Goal: Information Seeking & Learning: Learn about a topic

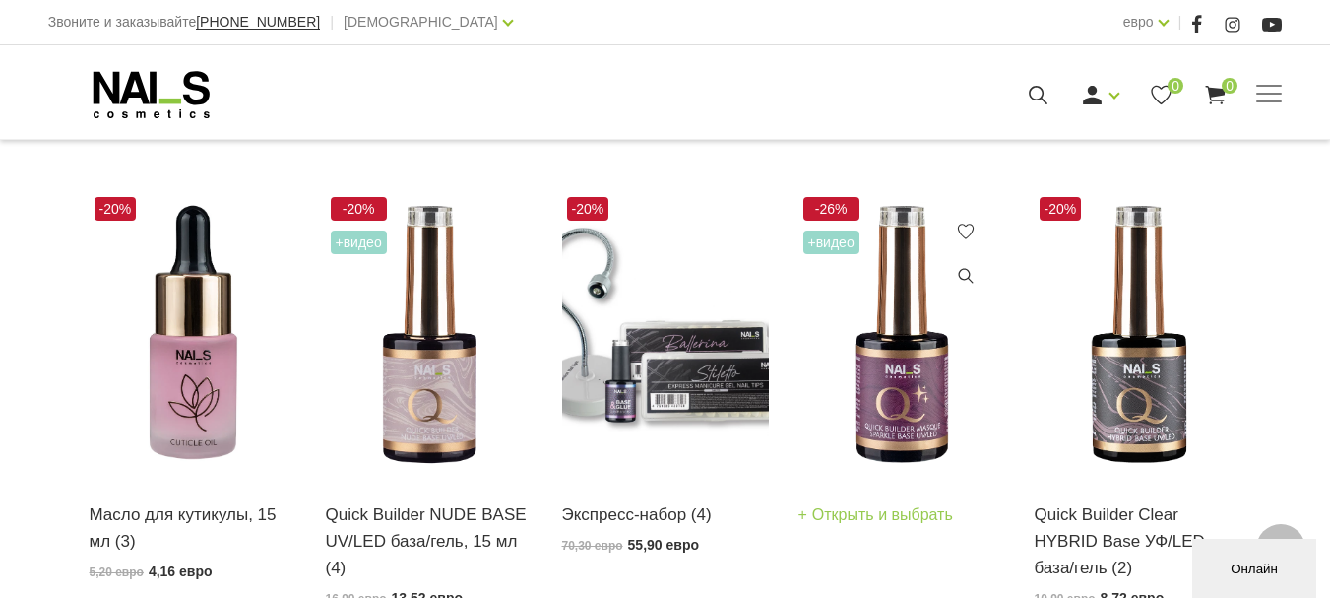
scroll to position [484, 0]
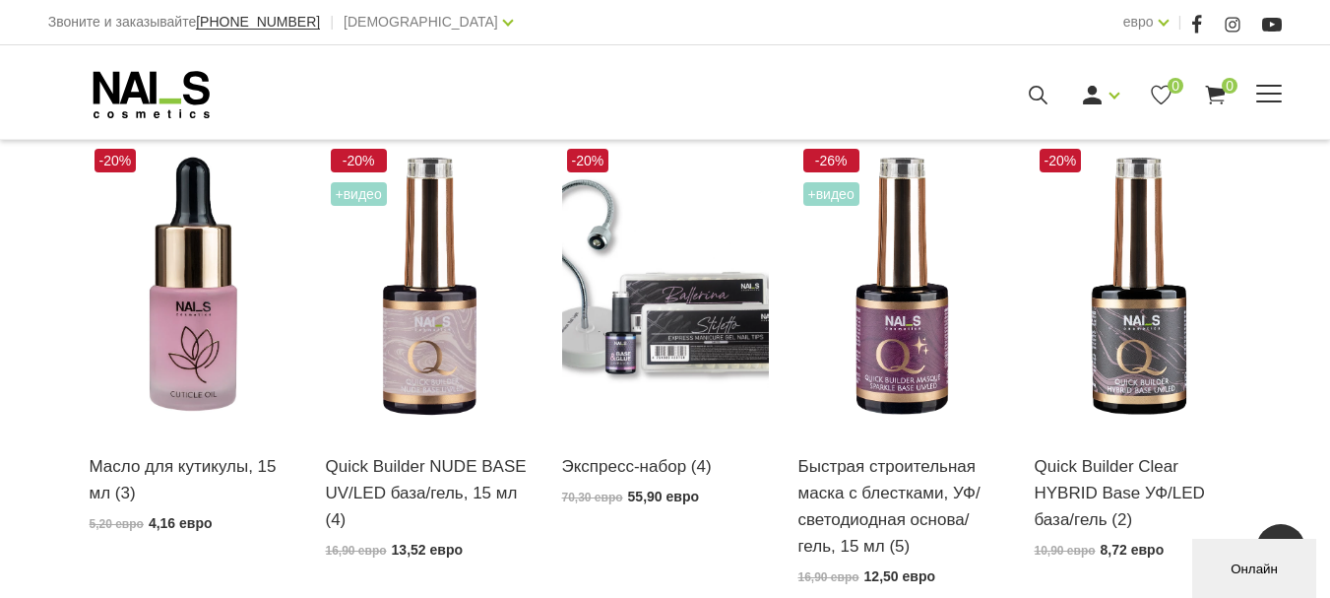
click at [0, 0] on font "Онлайн-обучение" at bounding box center [0, 0] width 0 height 0
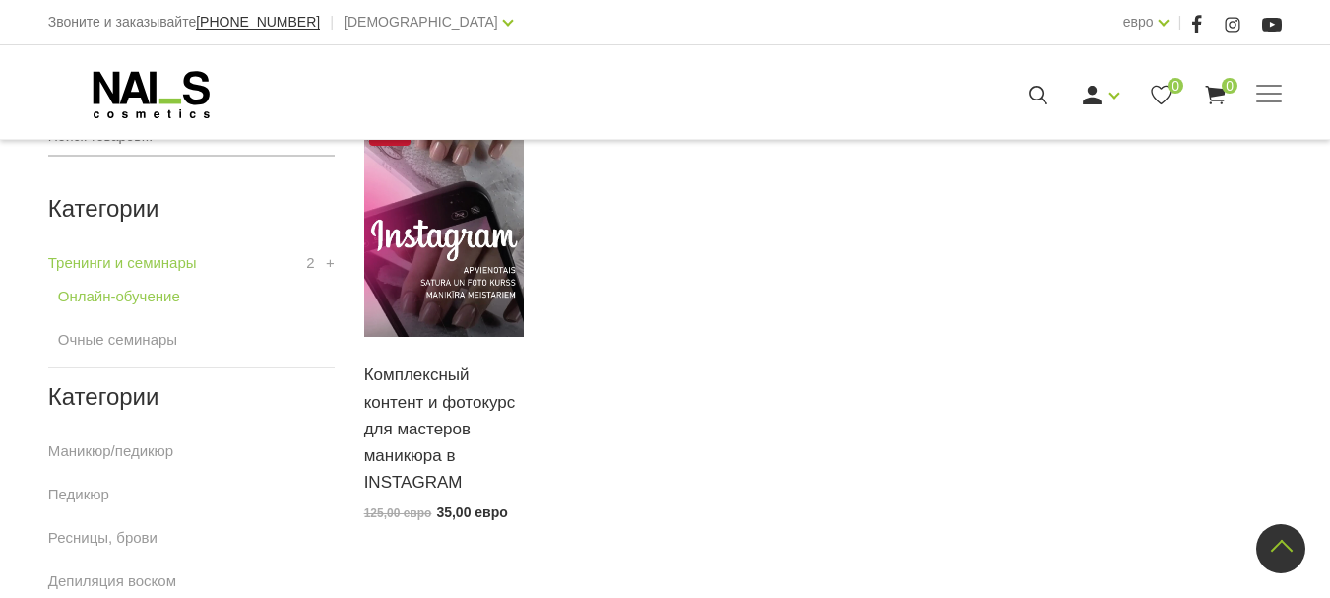
scroll to position [394, 0]
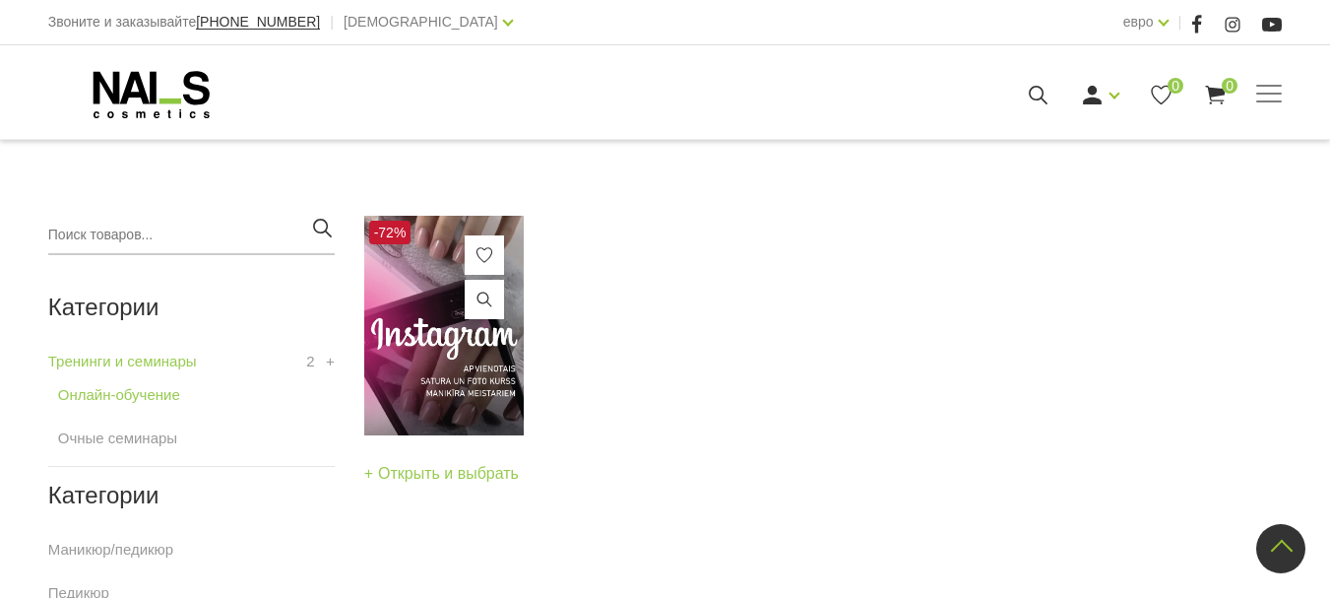
click at [429, 342] on img at bounding box center [444, 326] width 160 height 220
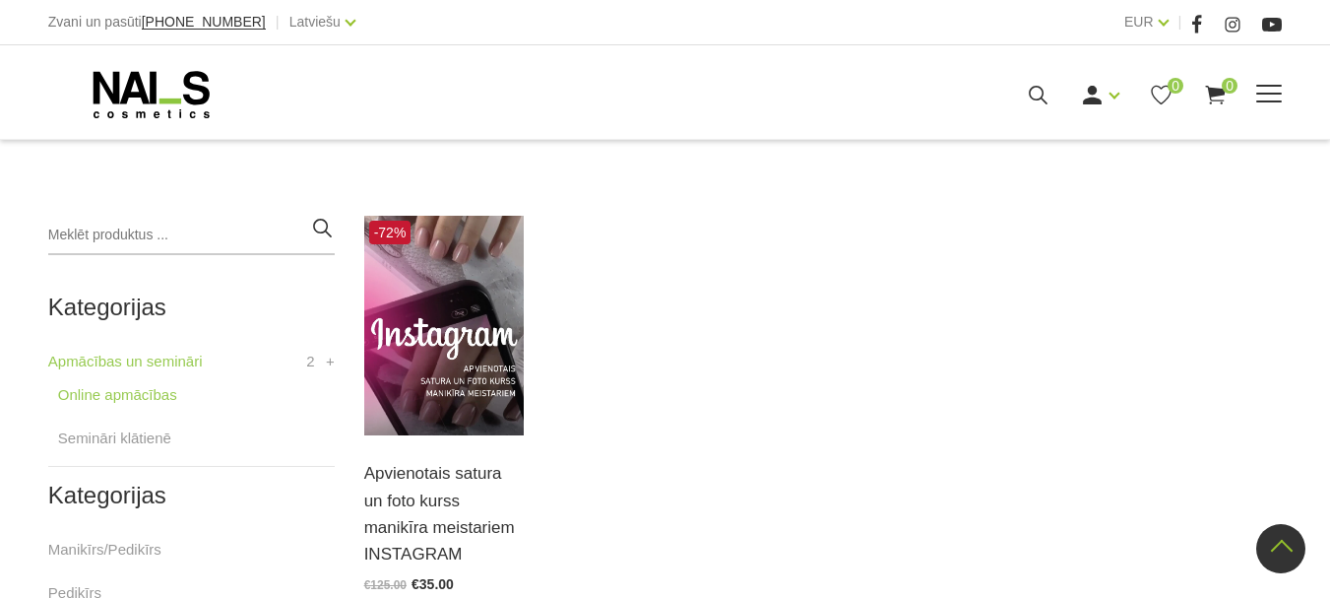
click at [0, 0] on link "Online apmācības" at bounding box center [0, 0] width 0 height 0
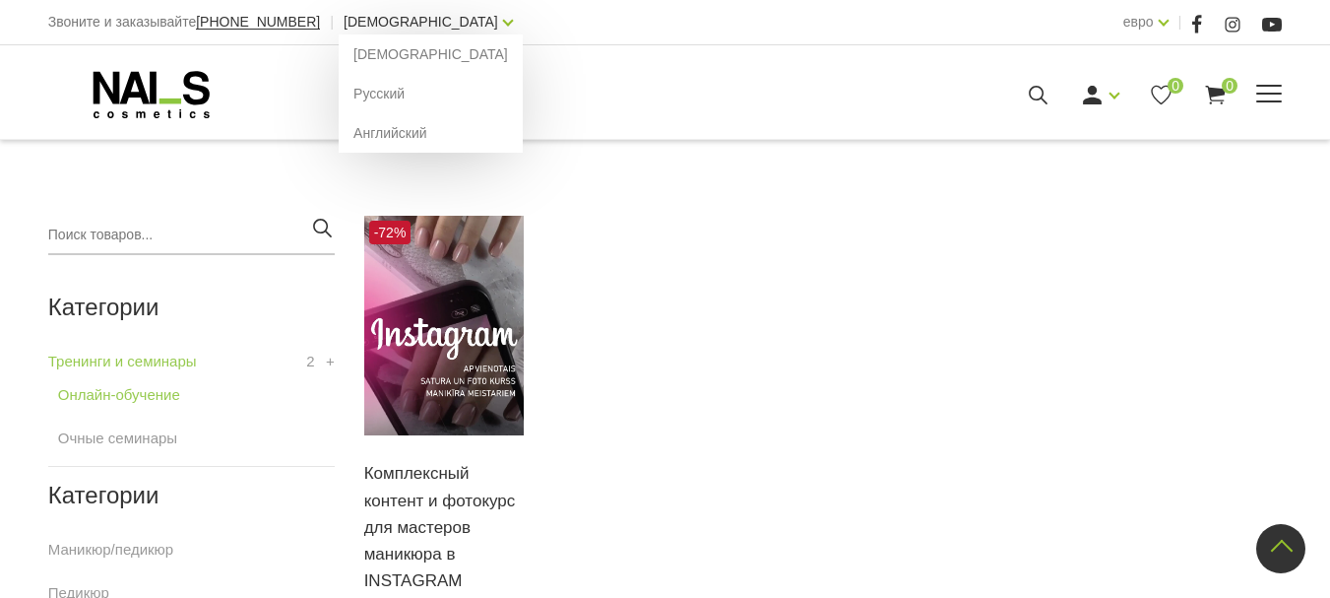
click at [389, 21] on link "[DEMOGRAPHIC_DATA]" at bounding box center [421, 22] width 155 height 24
click at [339, 91] on link "Русский" at bounding box center [431, 93] width 184 height 39
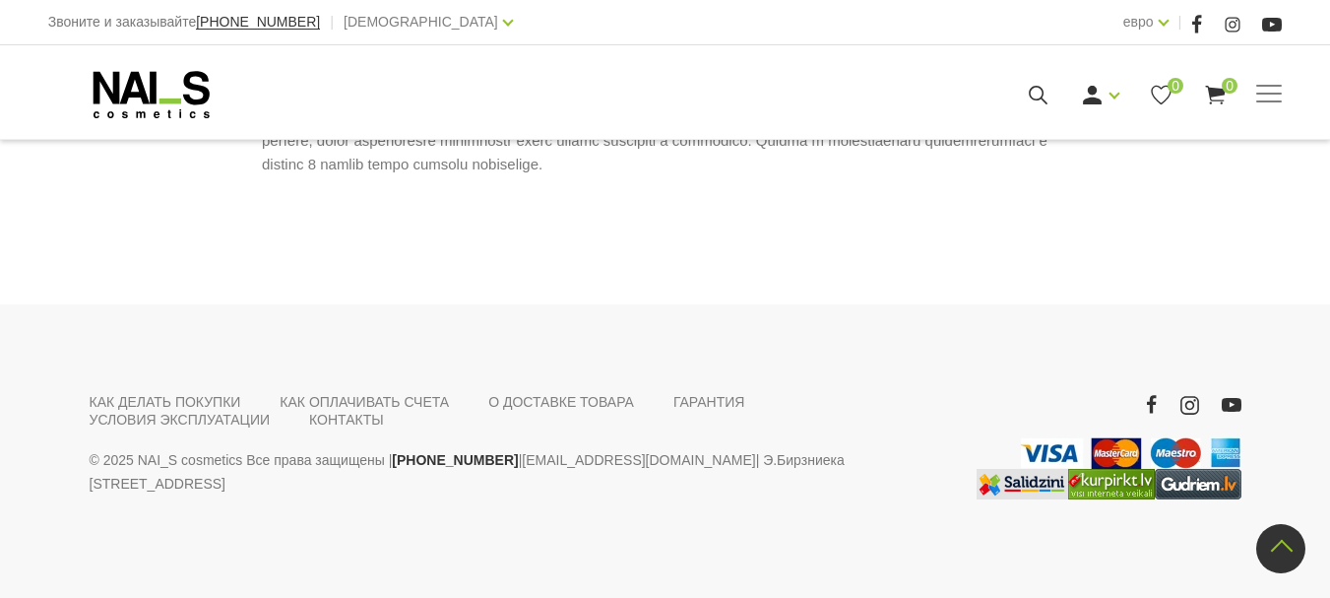
scroll to position [1249, 0]
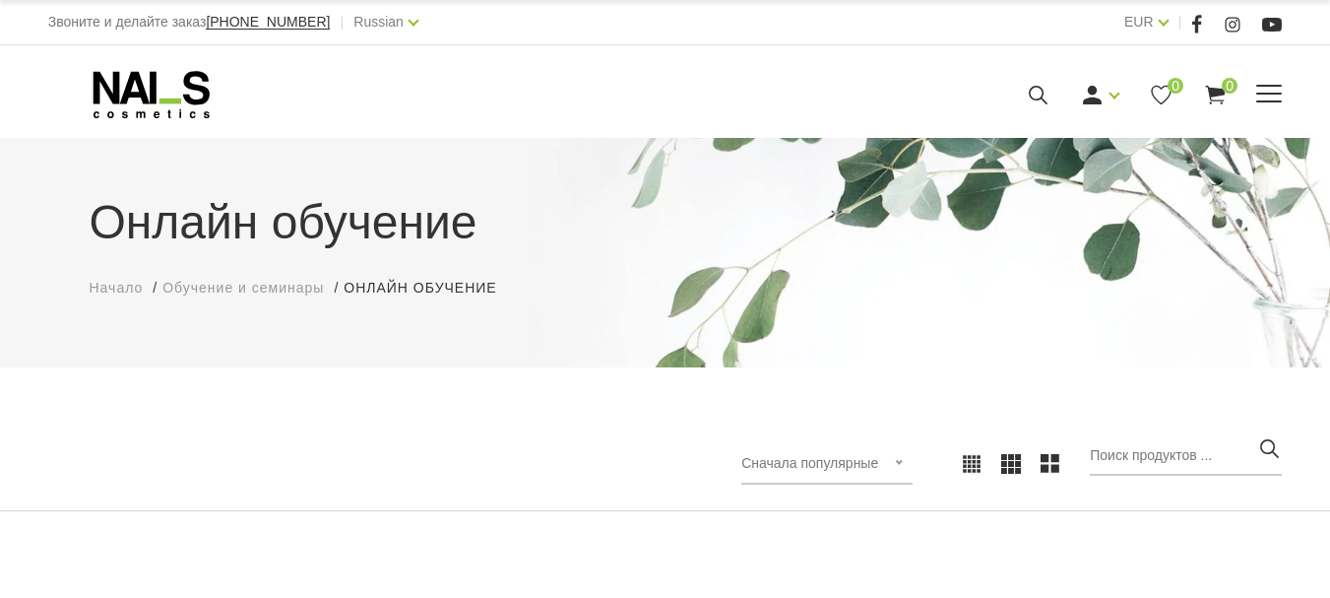
click at [0, 0] on link "Очные семинары" at bounding box center [0, 0] width 0 height 0
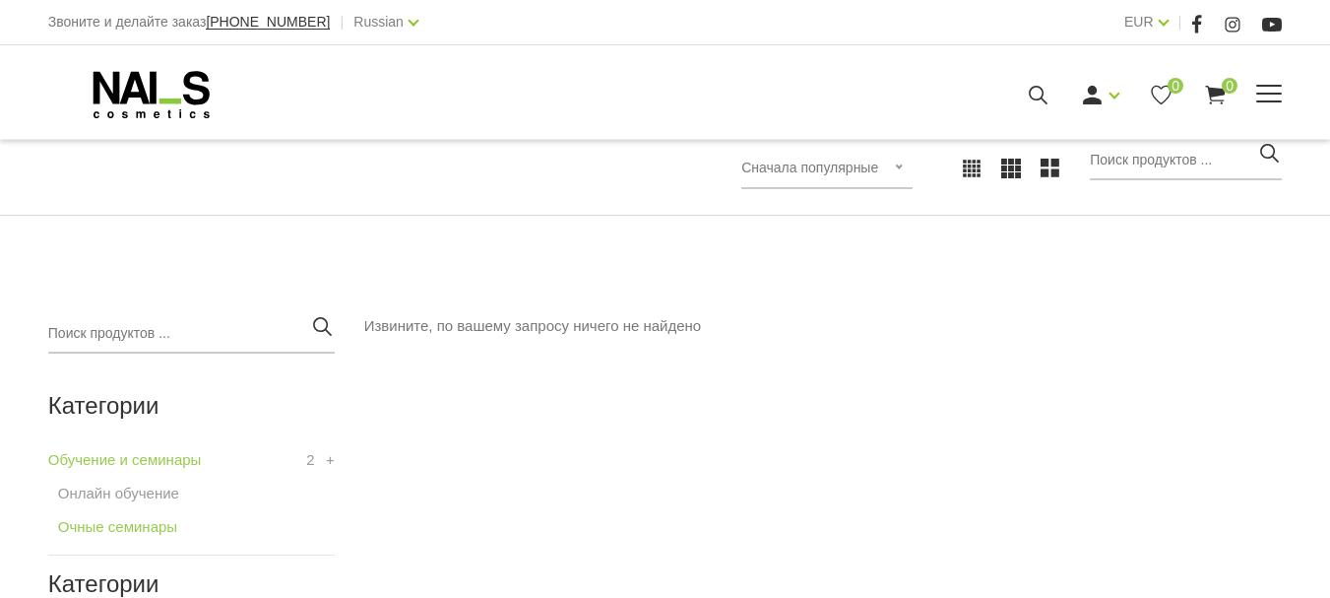
scroll to position [394, 0]
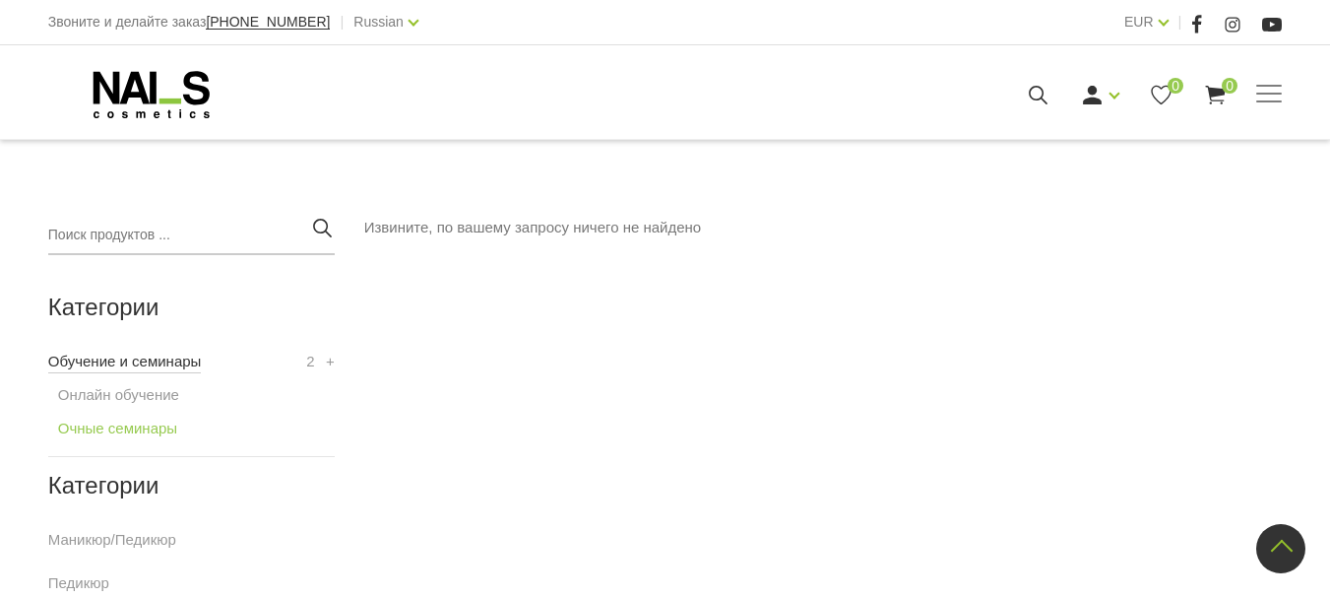
click at [134, 362] on link "Обучение и семинары" at bounding box center [125, 362] width 154 height 24
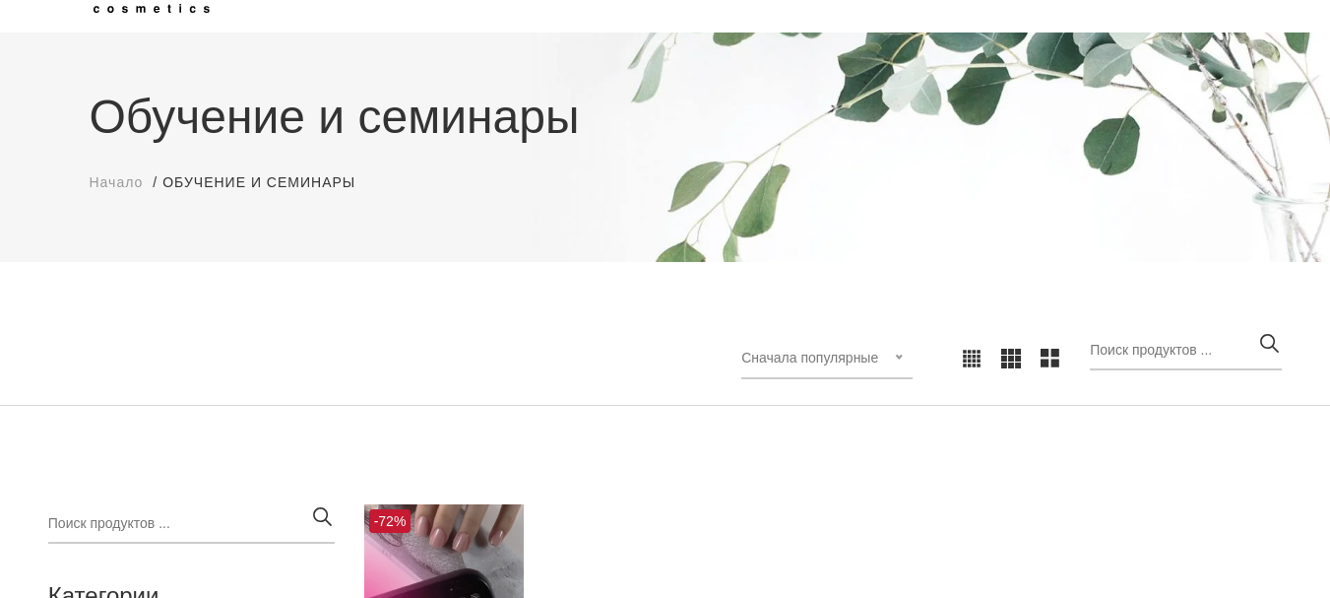
scroll to position [394, 0]
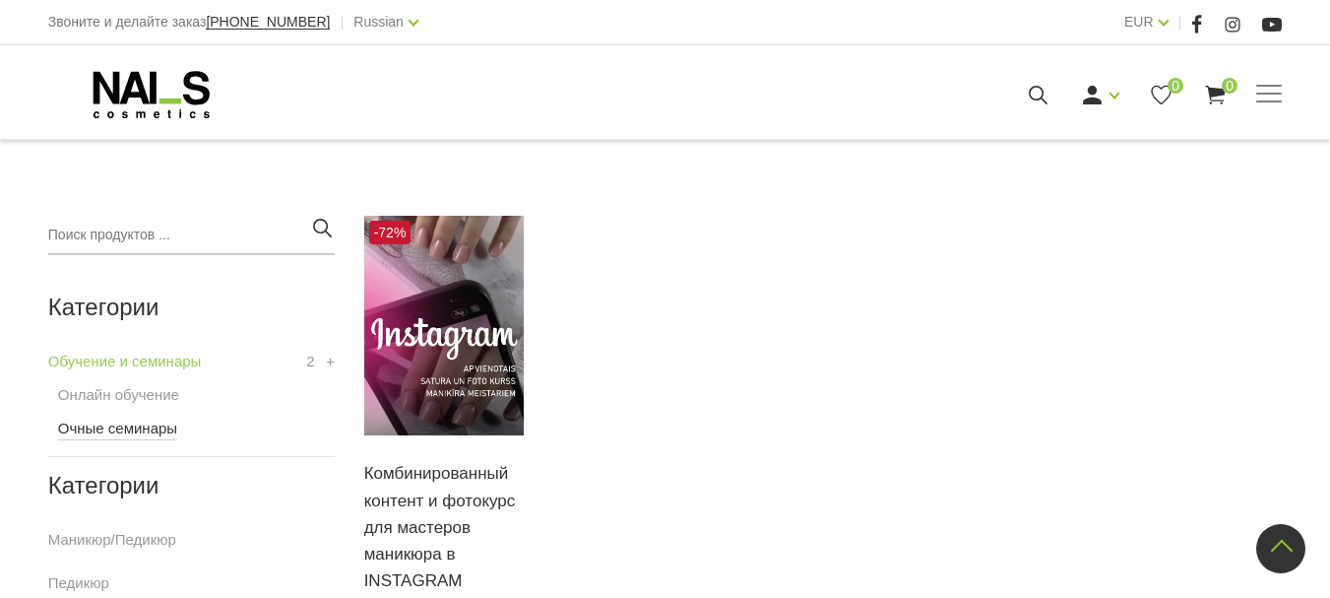
click at [150, 428] on link "Очные семинары" at bounding box center [117, 428] width 119 height 24
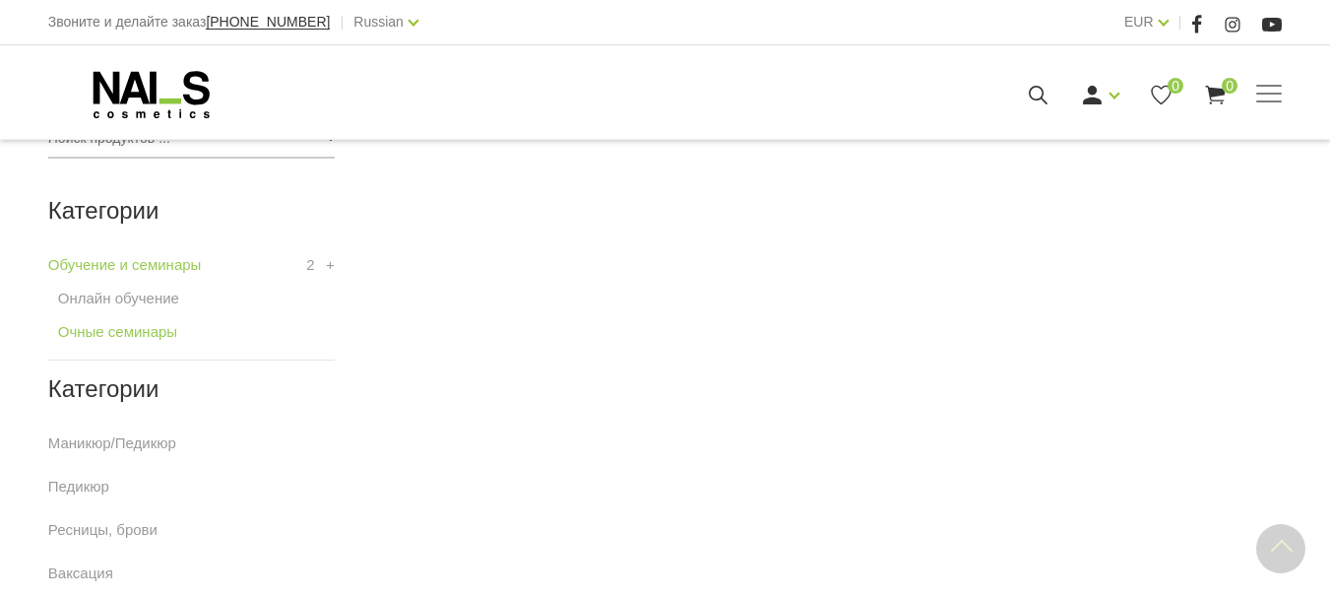
scroll to position [492, 0]
click at [130, 441] on link "Маникюр/Педикюр" at bounding box center [112, 441] width 128 height 24
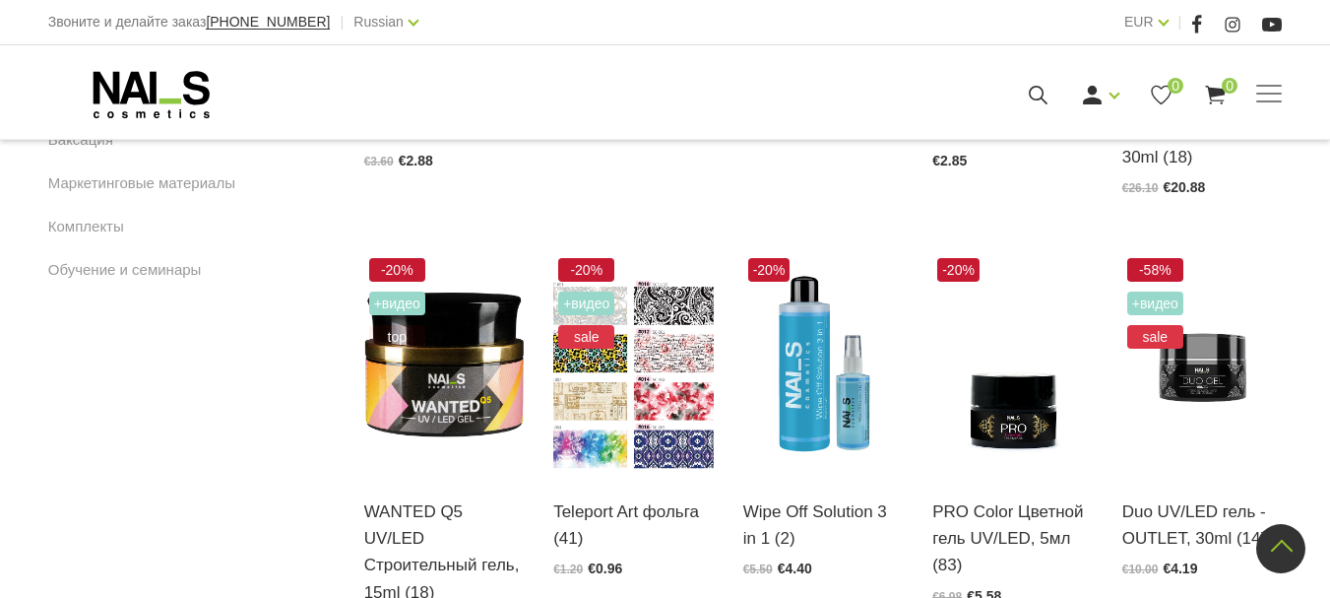
scroll to position [1280, 0]
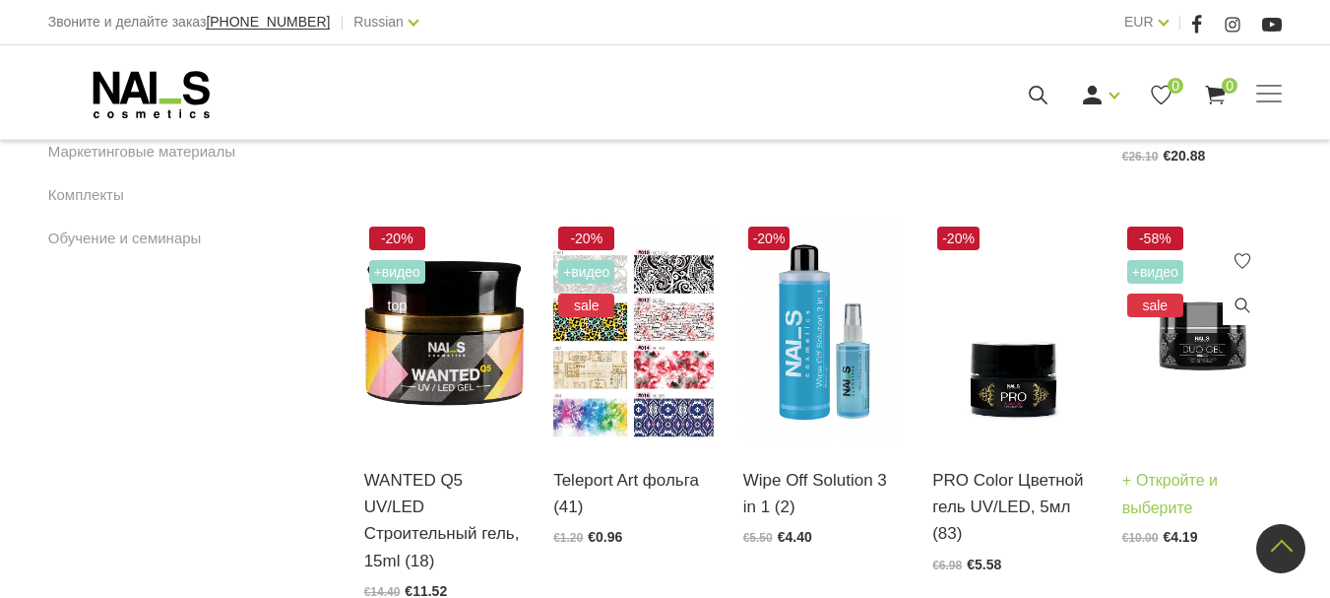
click at [1219, 325] on img at bounding box center [1202, 332] width 160 height 220
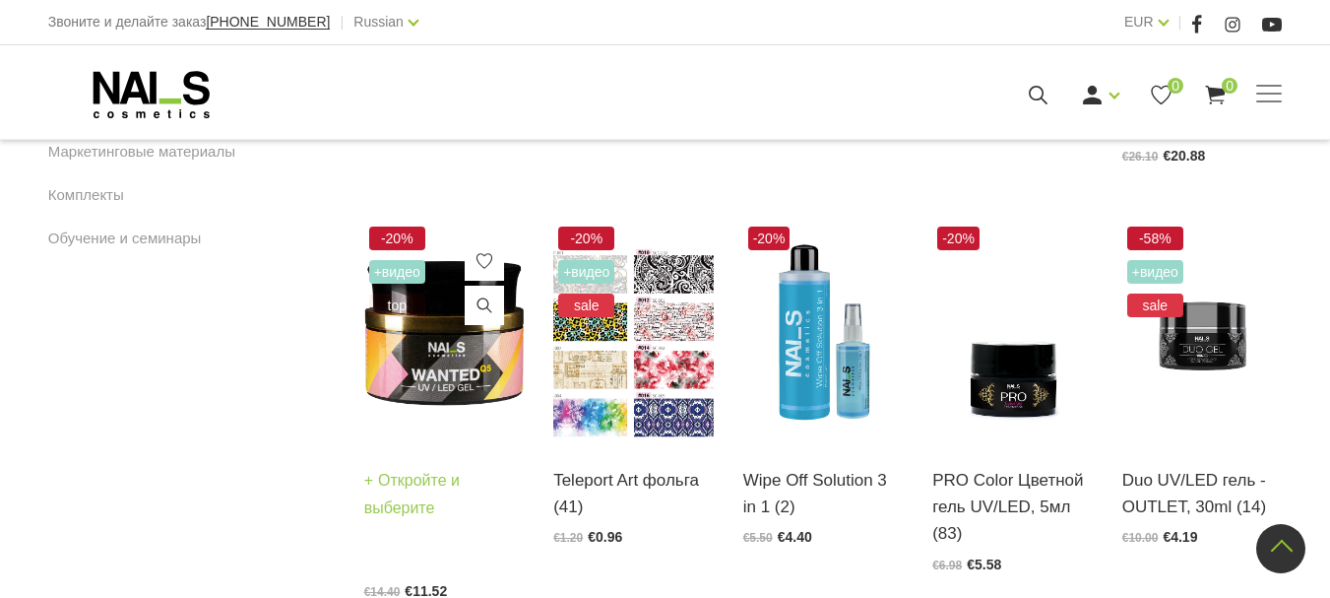
click at [432, 281] on img at bounding box center [444, 332] width 160 height 220
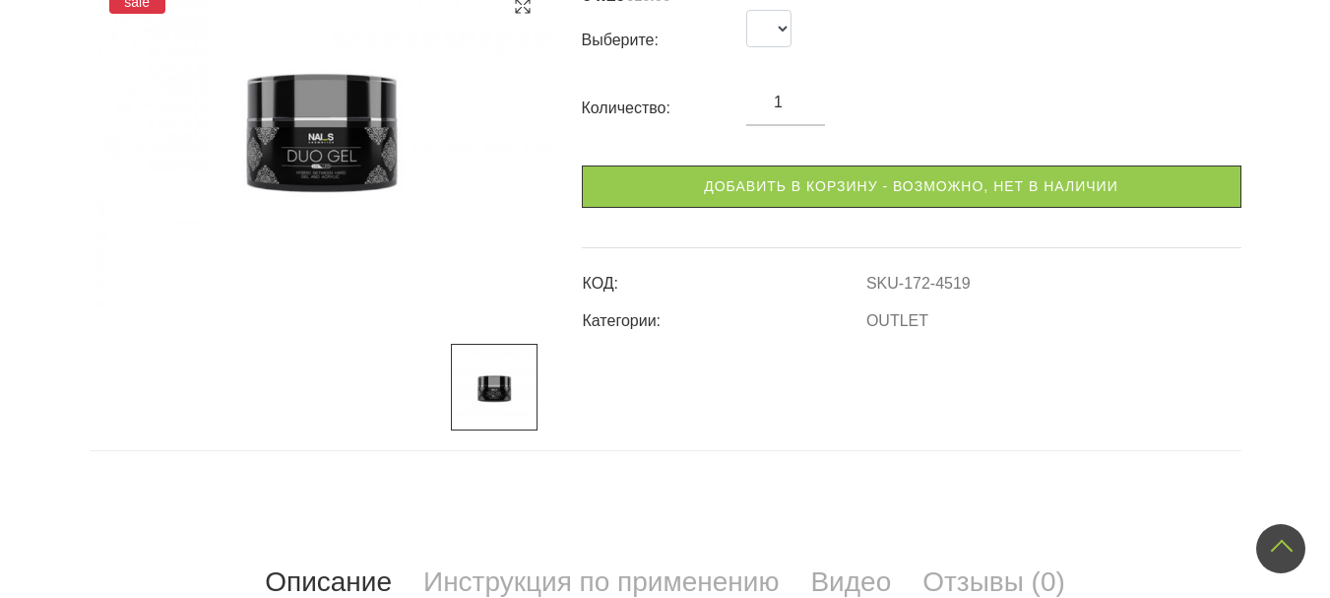
scroll to position [197, 0]
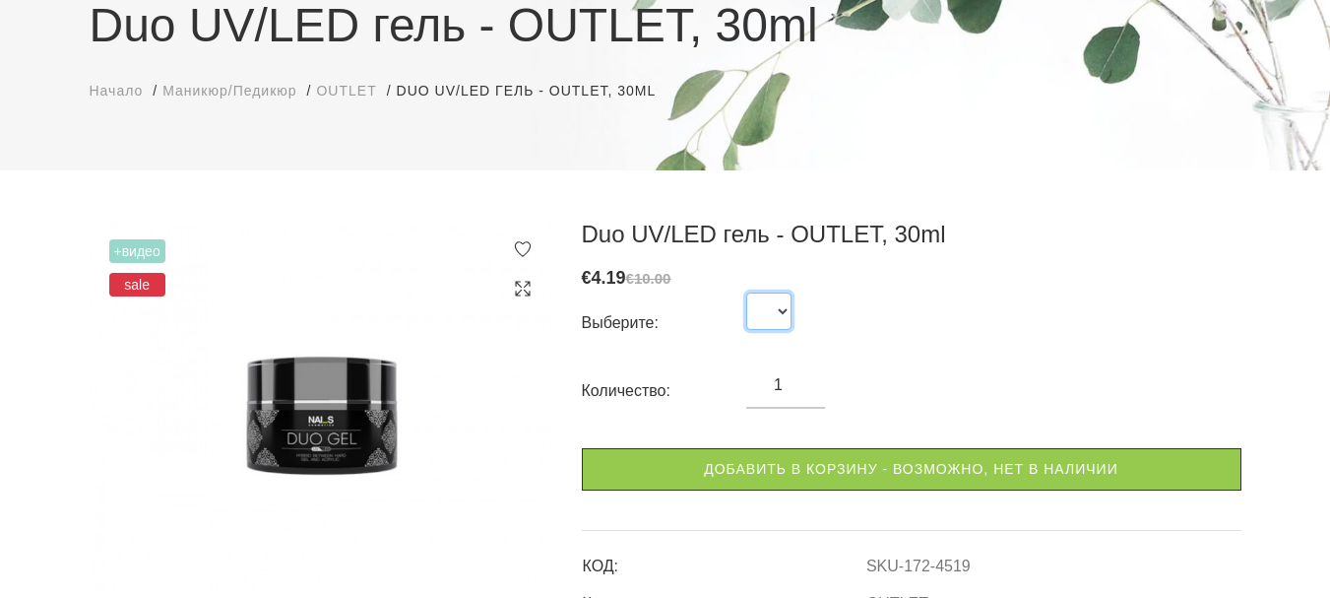
click at [783, 304] on select at bounding box center [768, 310] width 45 height 37
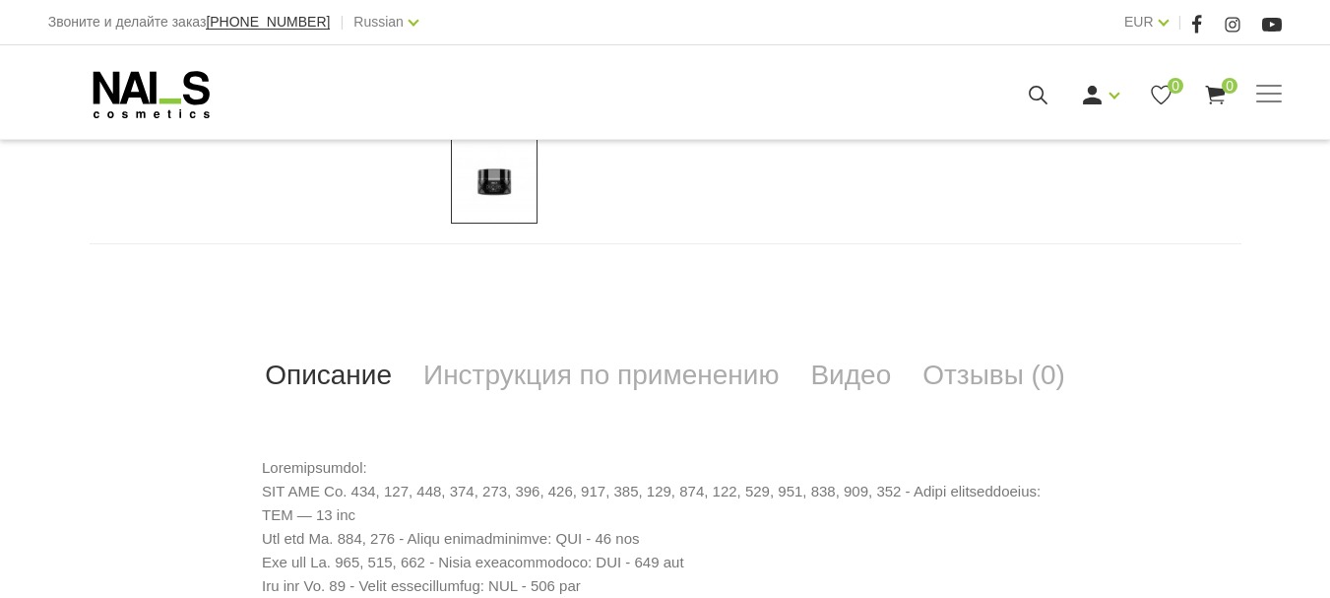
scroll to position [689, 0]
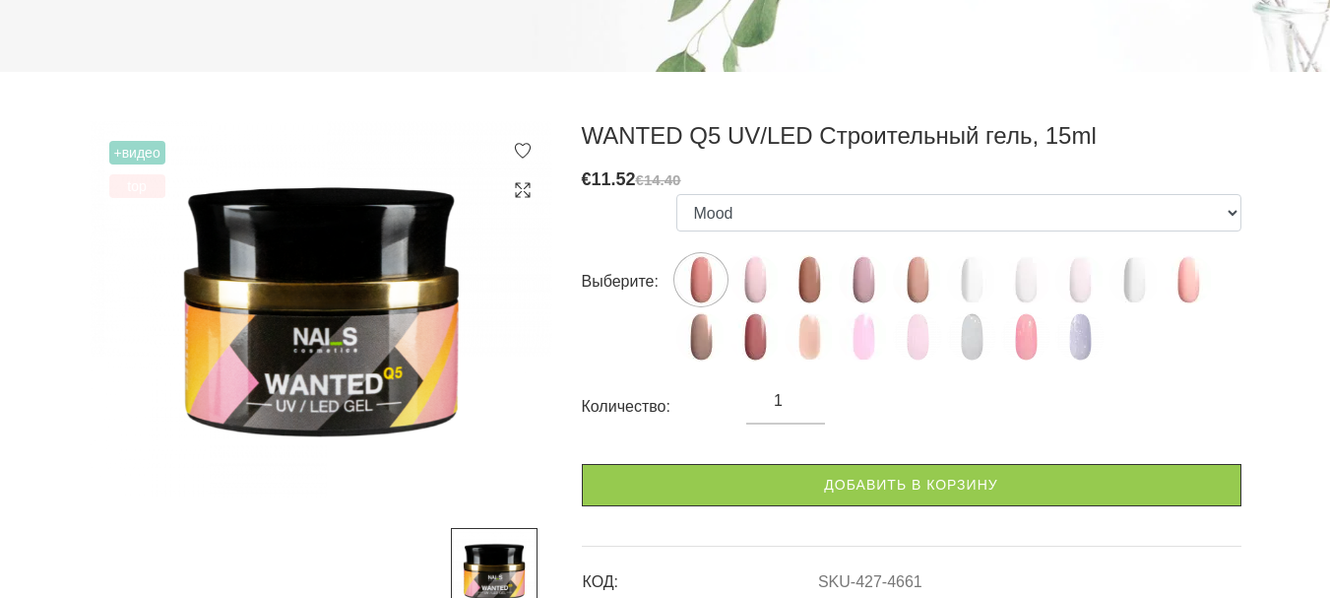
scroll to position [197, 0]
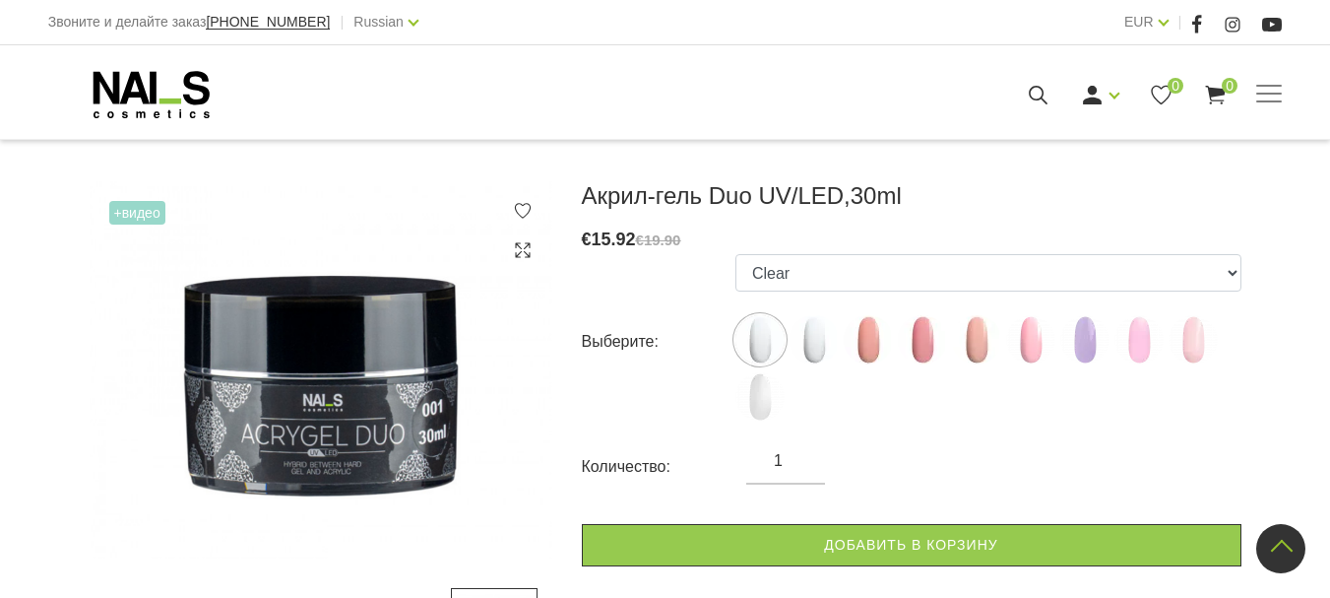
scroll to position [98, 0]
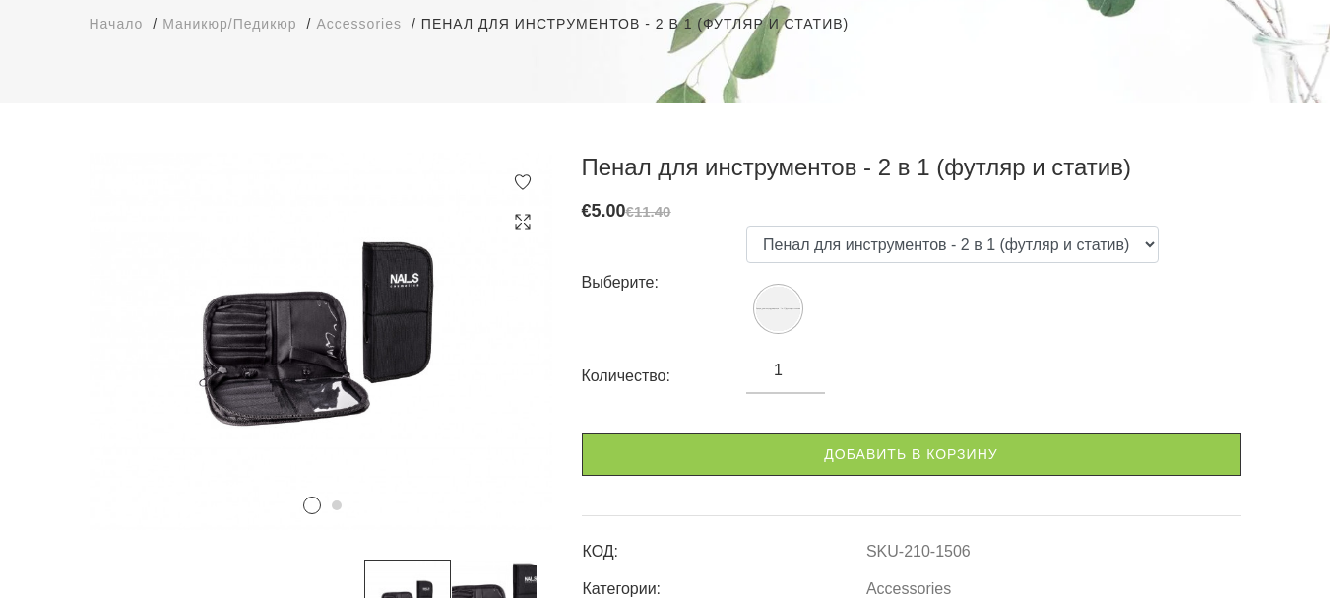
scroll to position [295, 0]
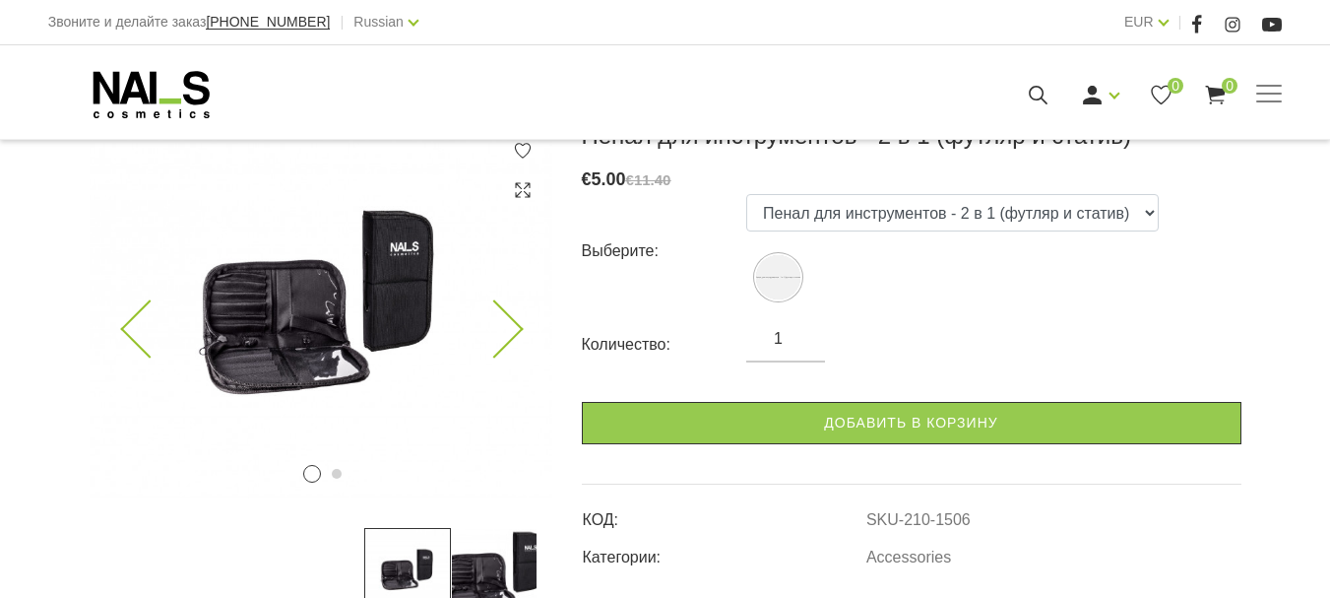
click at [489, 330] on icon at bounding box center [494, 329] width 58 height 58
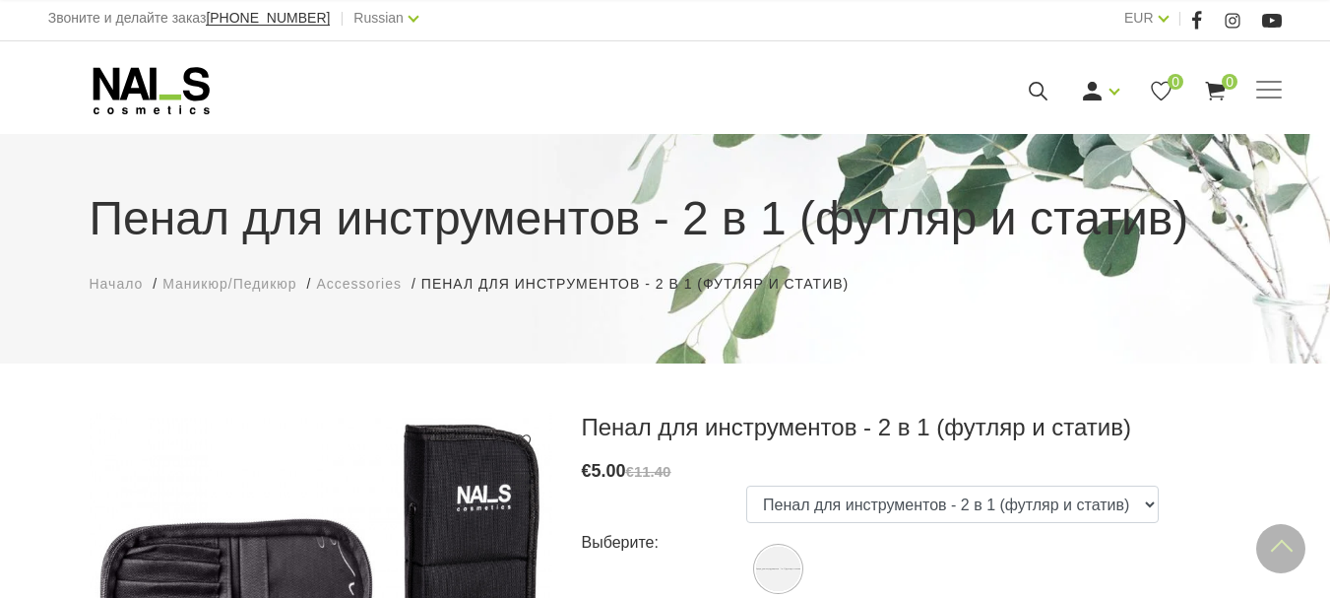
scroll to position [0, 0]
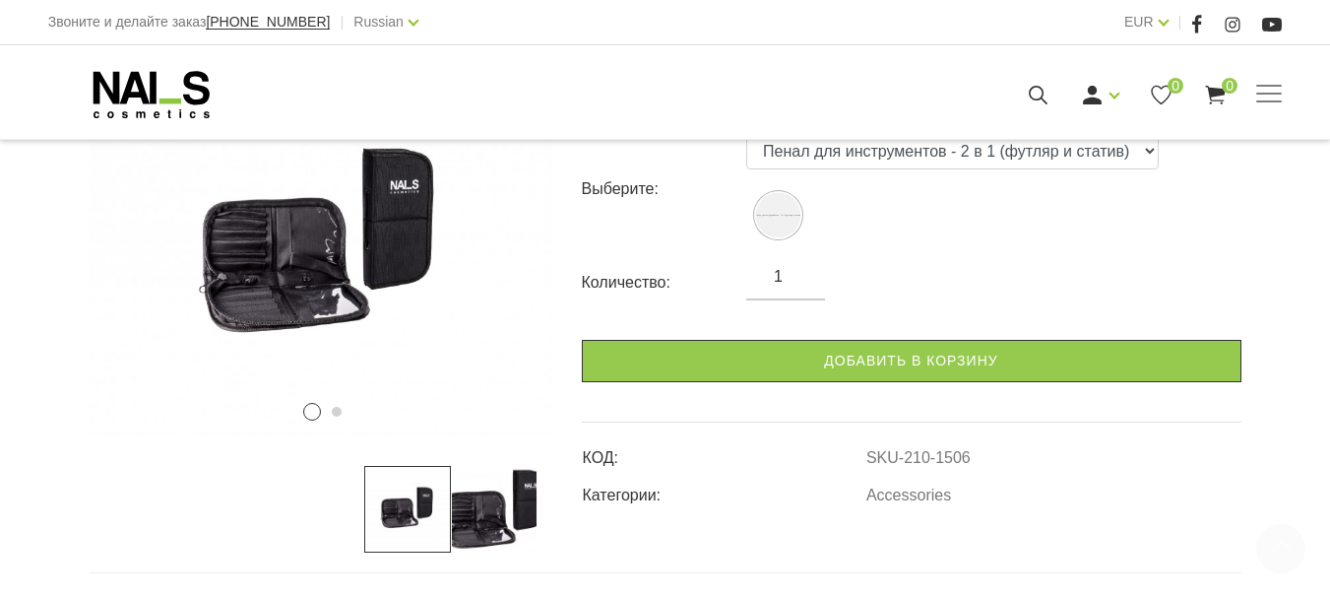
scroll to position [591, 0]
